Goal: Information Seeking & Learning: Understand process/instructions

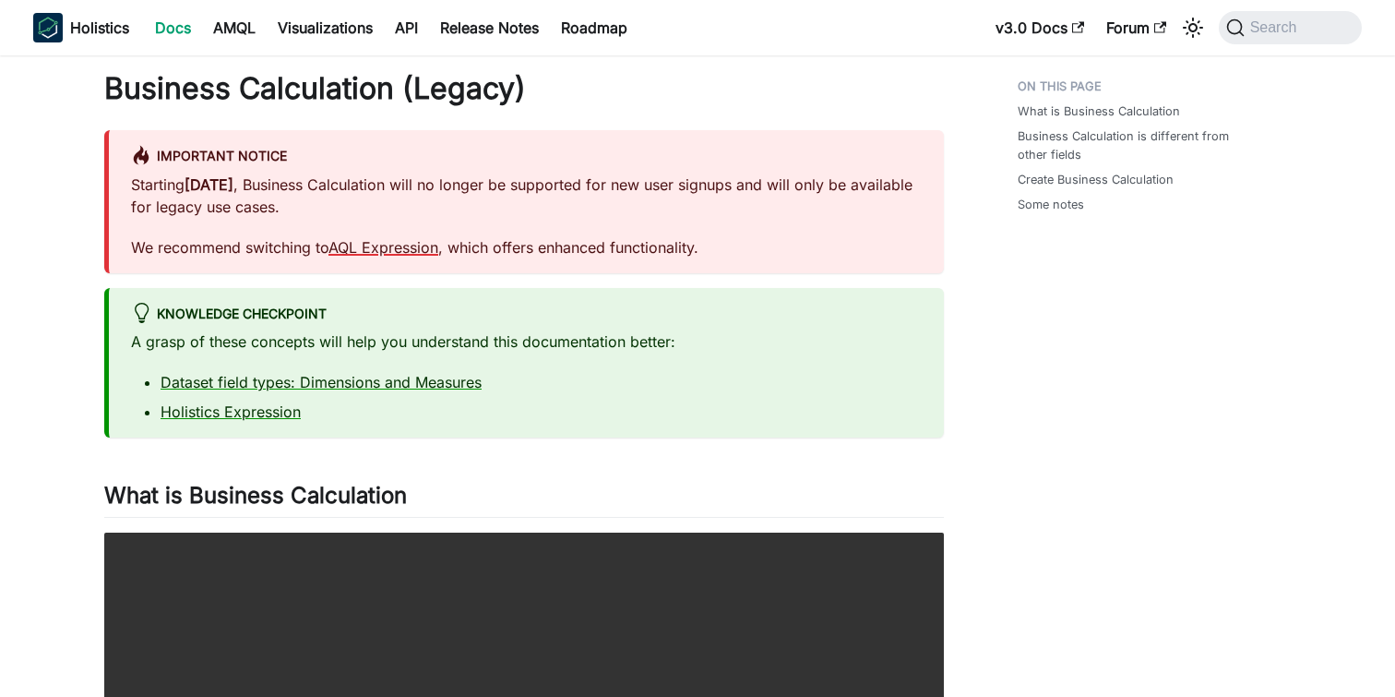
click at [400, 247] on link "AQL Expression" at bounding box center [383, 247] width 110 height 18
click at [289, 416] on link "Holistics Expression" at bounding box center [231, 411] width 140 height 18
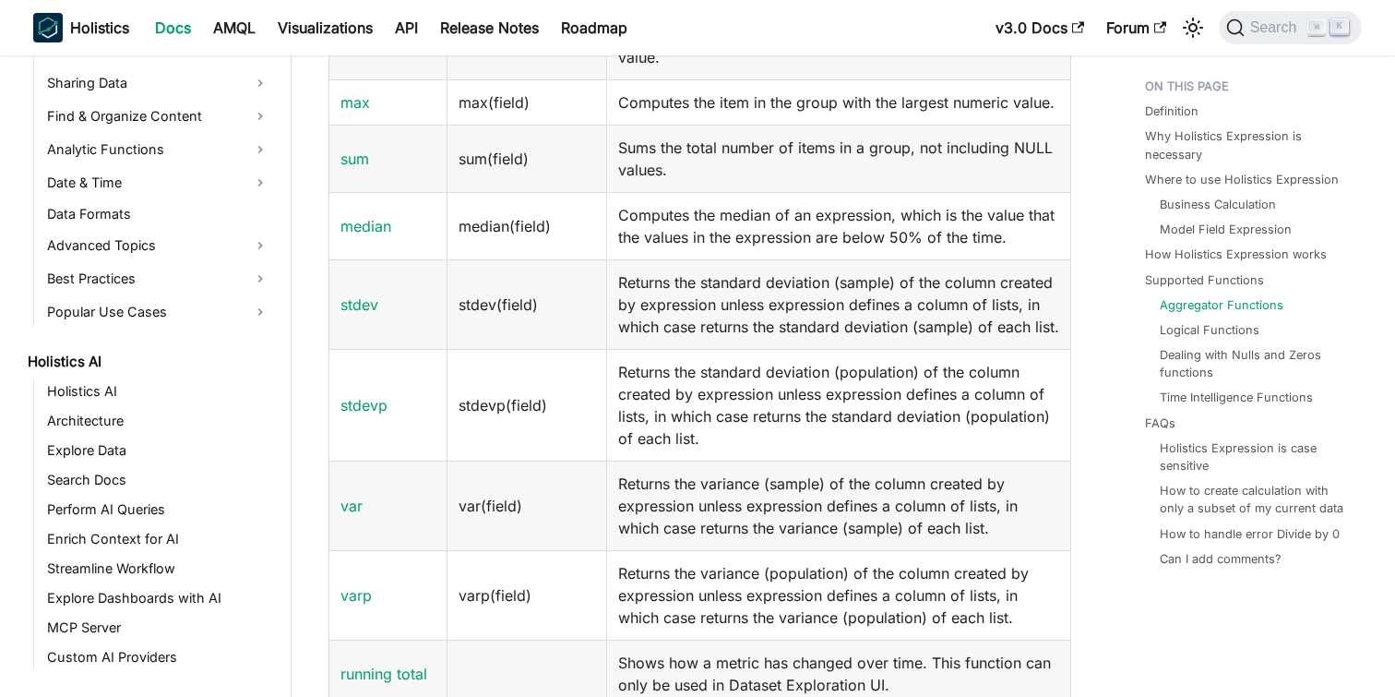
scroll to position [2784, 0]
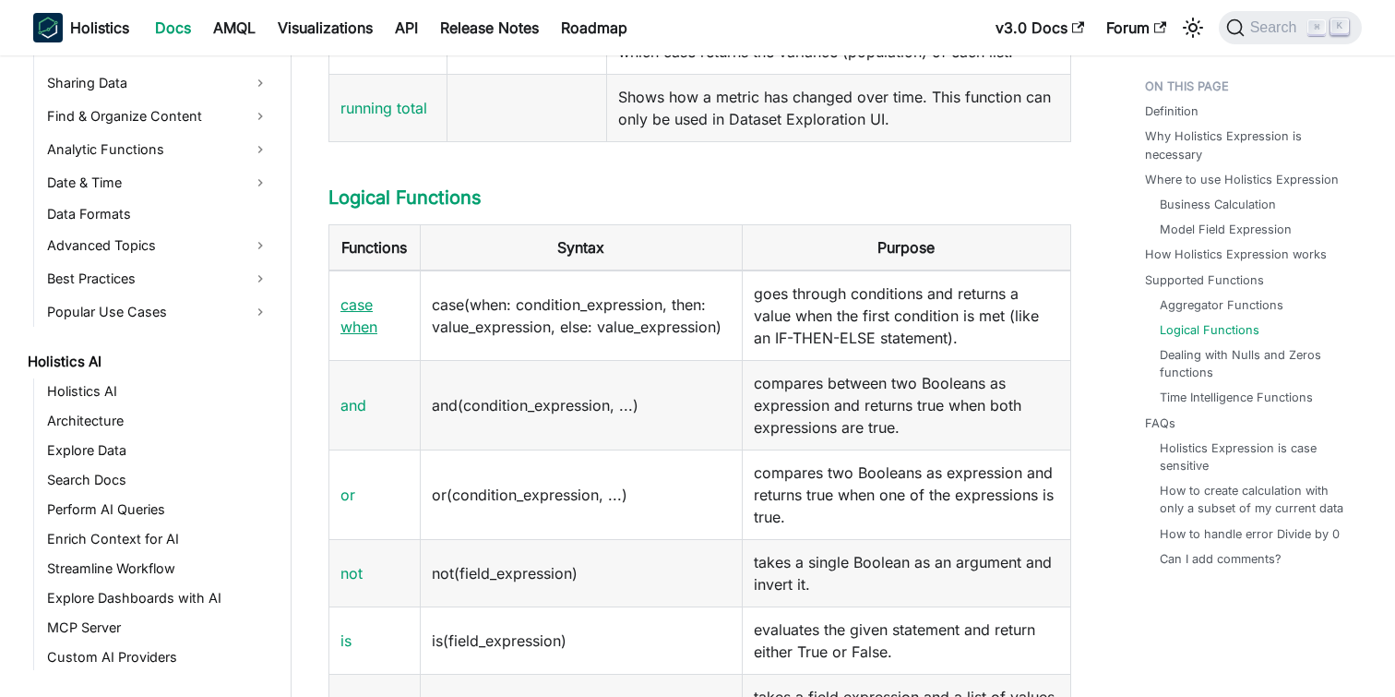
click at [360, 336] on link "case when" at bounding box center [358, 315] width 37 height 41
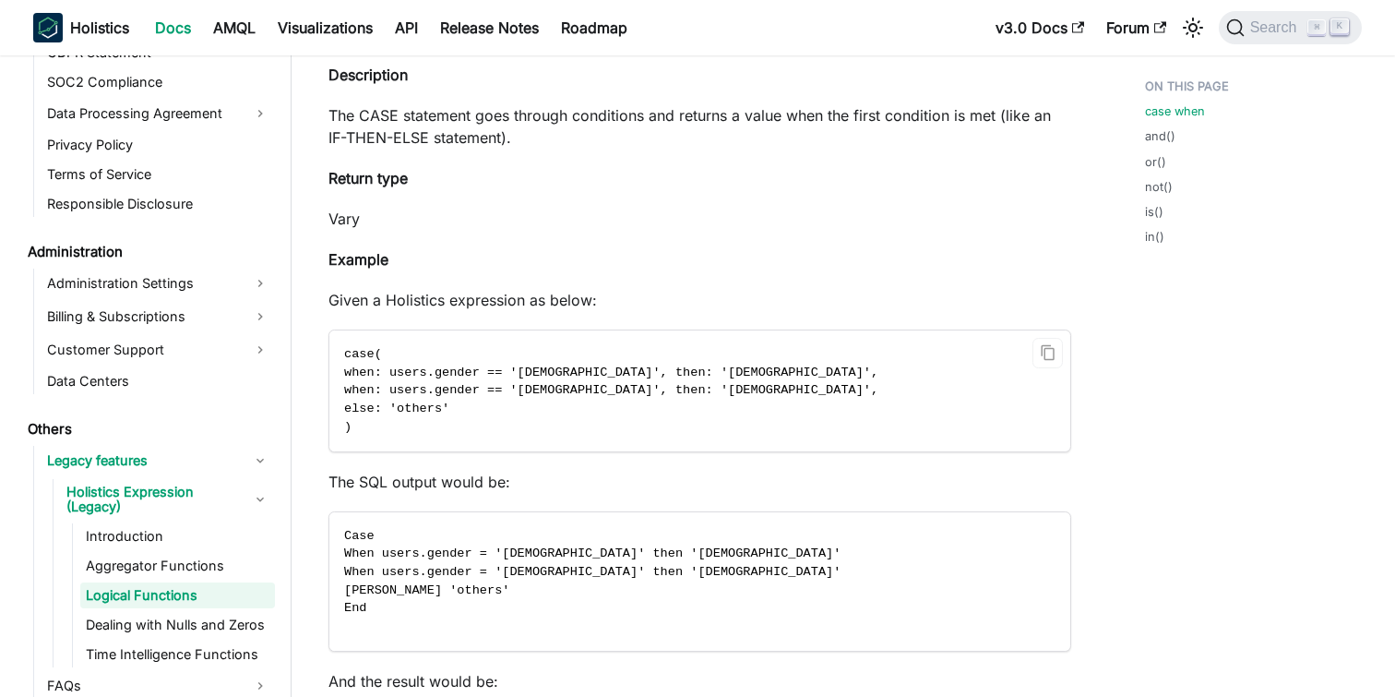
scroll to position [423, 0]
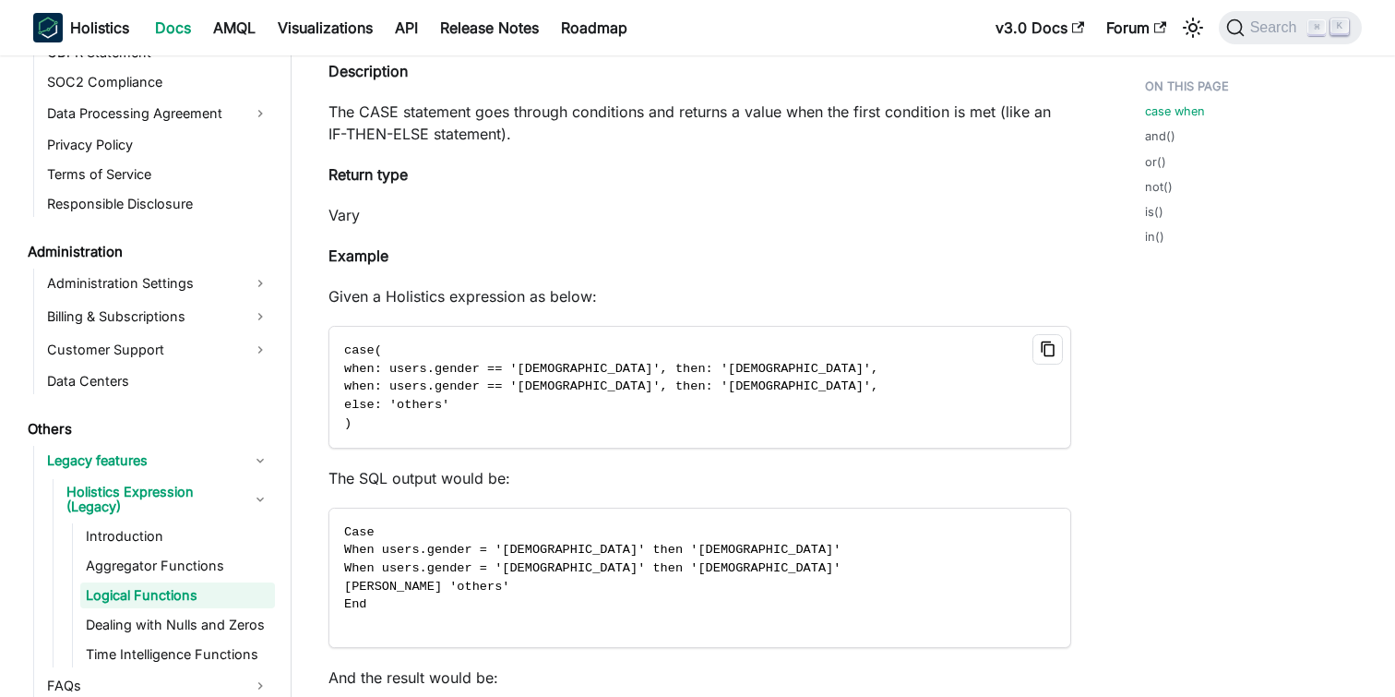
click at [1046, 353] on icon "Copy code to clipboard" at bounding box center [1048, 348] width 17 height 17
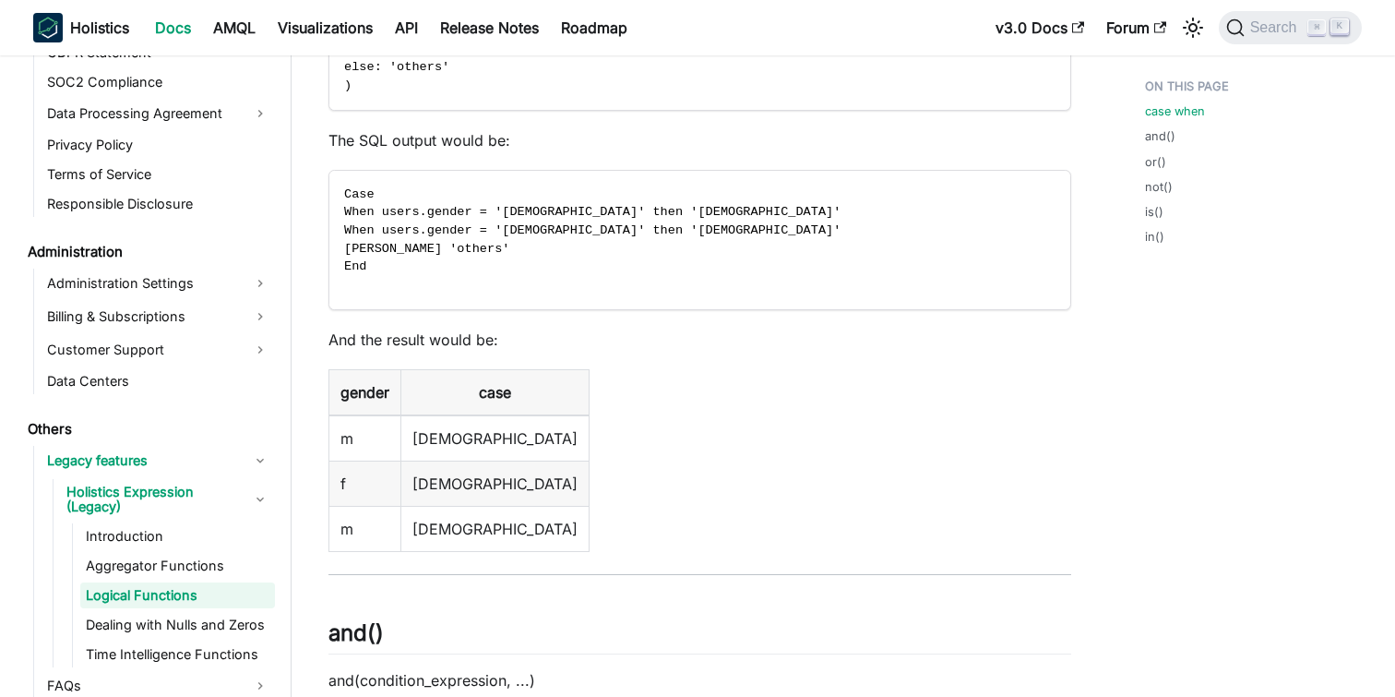
scroll to position [762, 0]
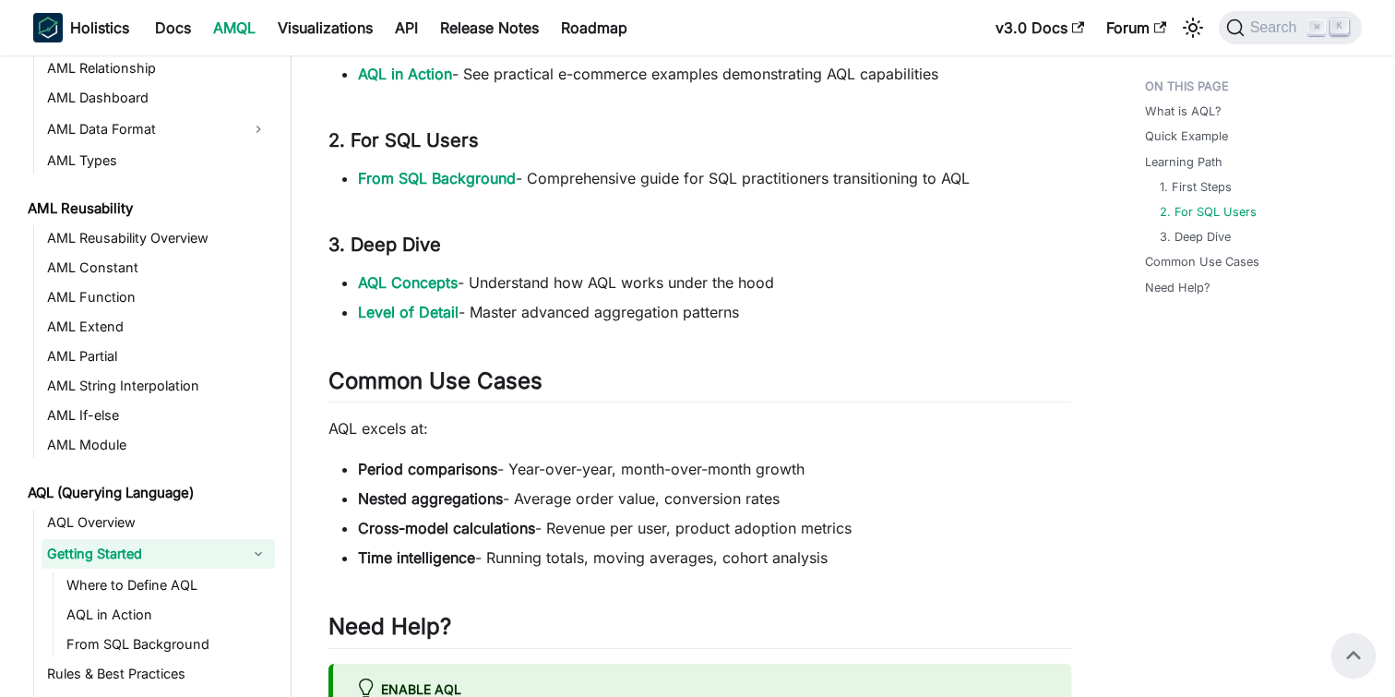
scroll to position [1469, 0]
